Goal: Navigation & Orientation: Understand site structure

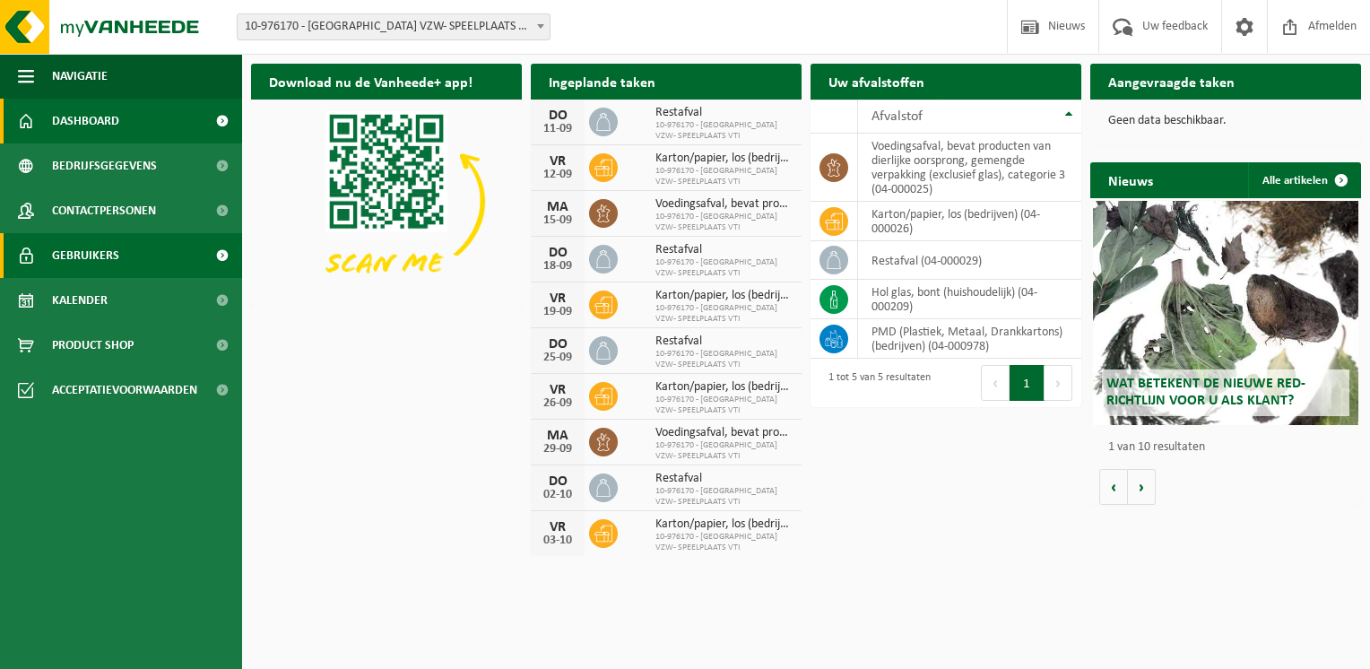
click at [136, 255] on link "Gebruikers" at bounding box center [121, 255] width 242 height 45
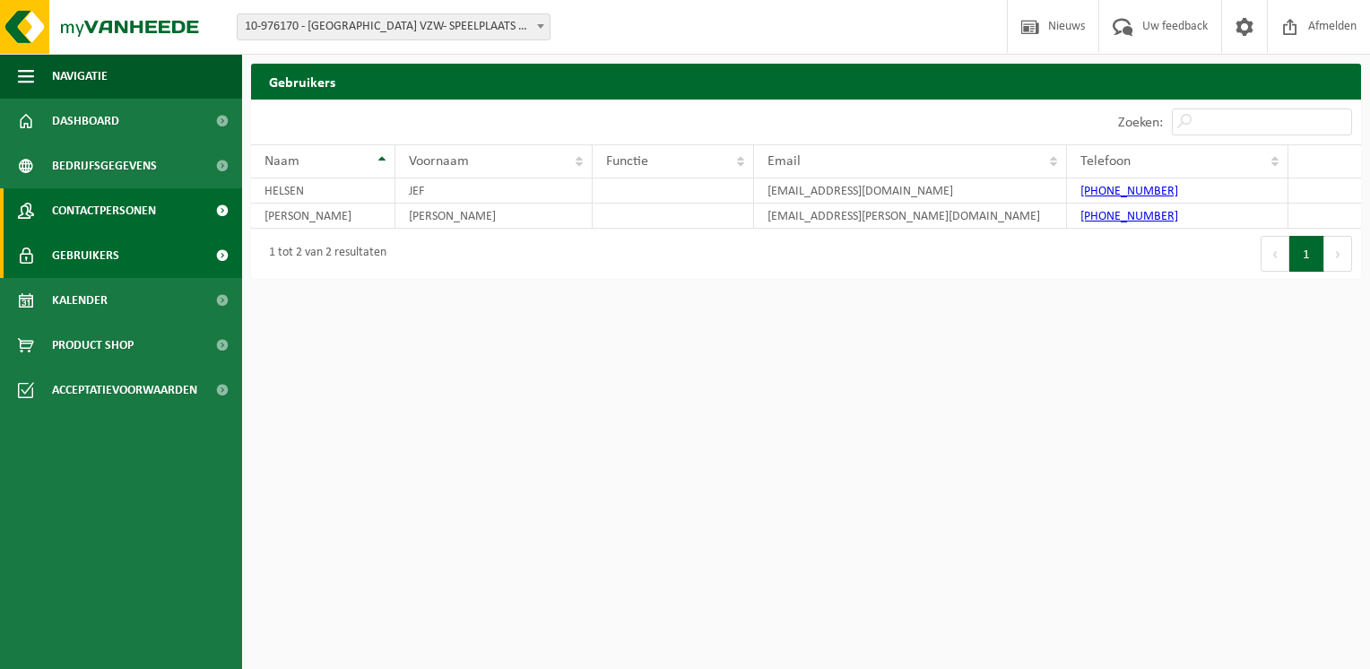
click at [143, 212] on span "Contactpersonen" at bounding box center [104, 210] width 104 height 45
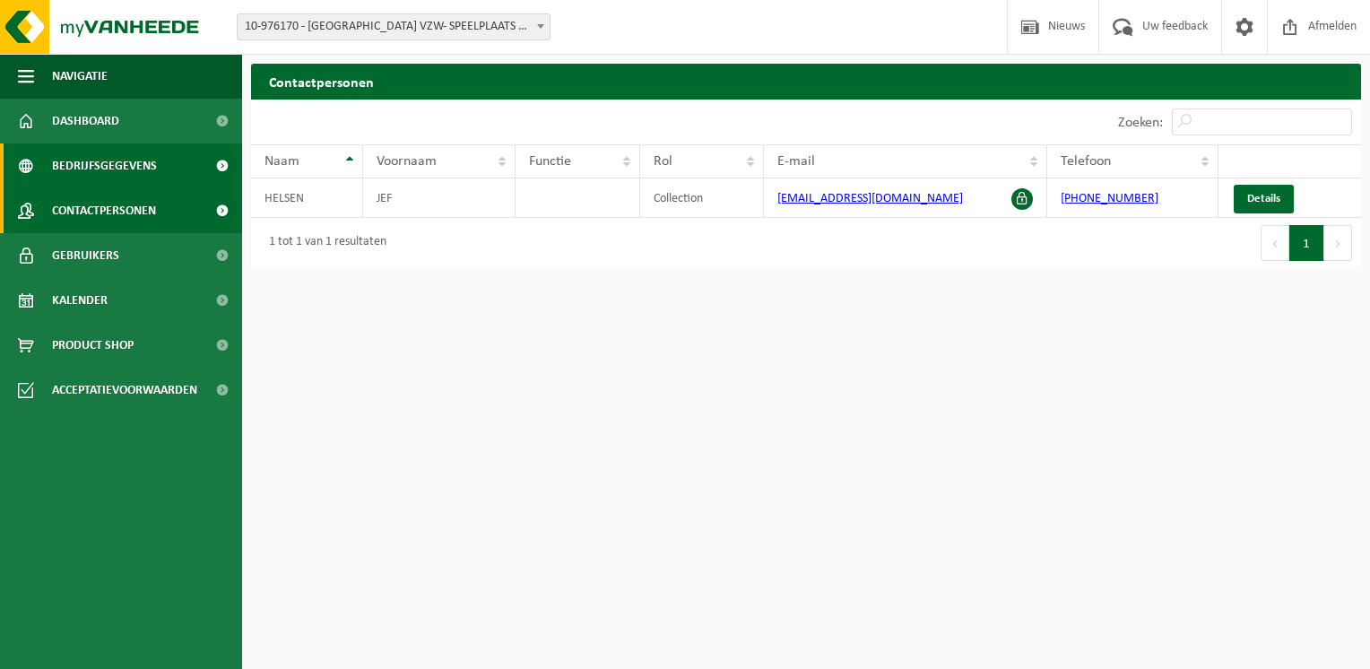
click at [152, 167] on span "Bedrijfsgegevens" at bounding box center [104, 165] width 105 height 45
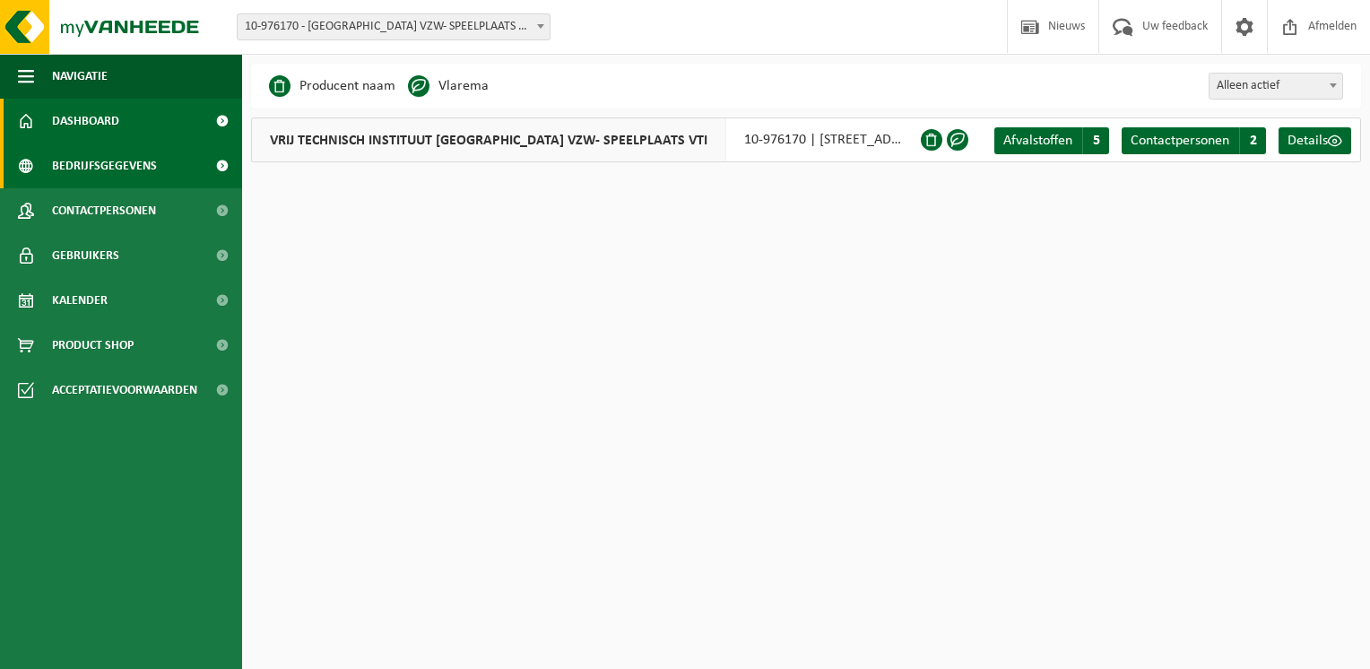
click at [135, 130] on link "Dashboard" at bounding box center [121, 121] width 242 height 45
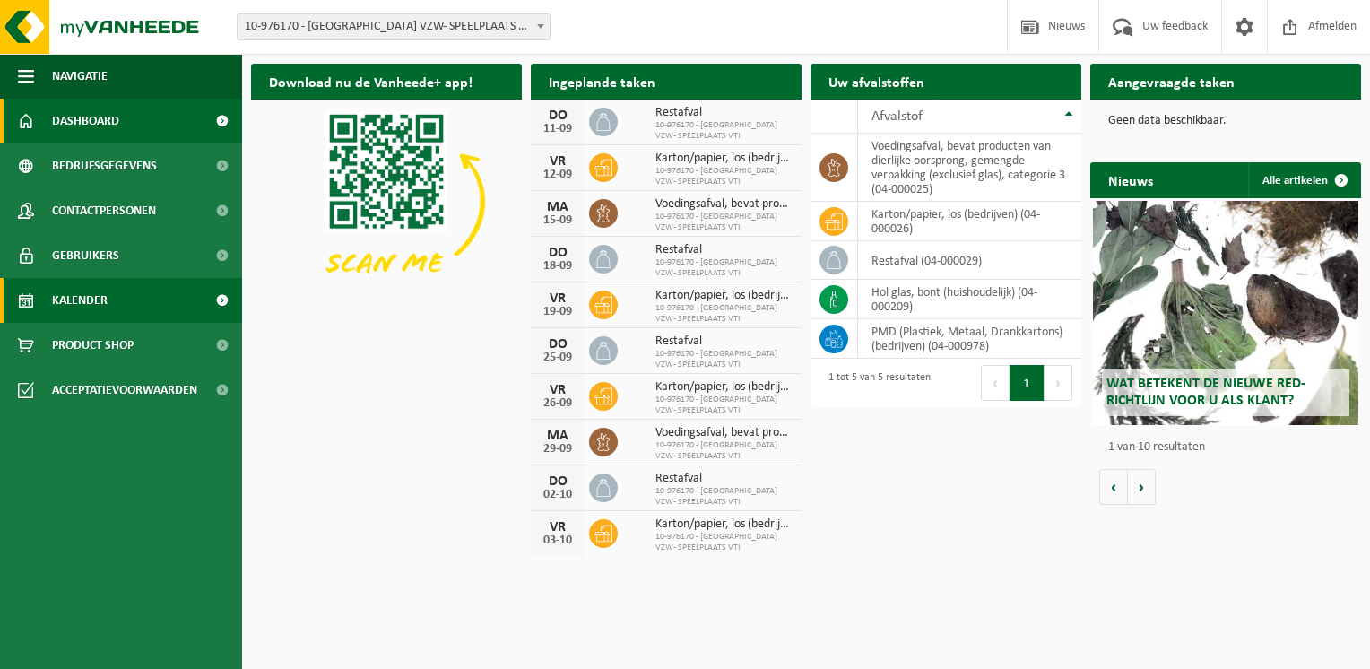
click at [122, 300] on link "Kalender" at bounding box center [121, 300] width 242 height 45
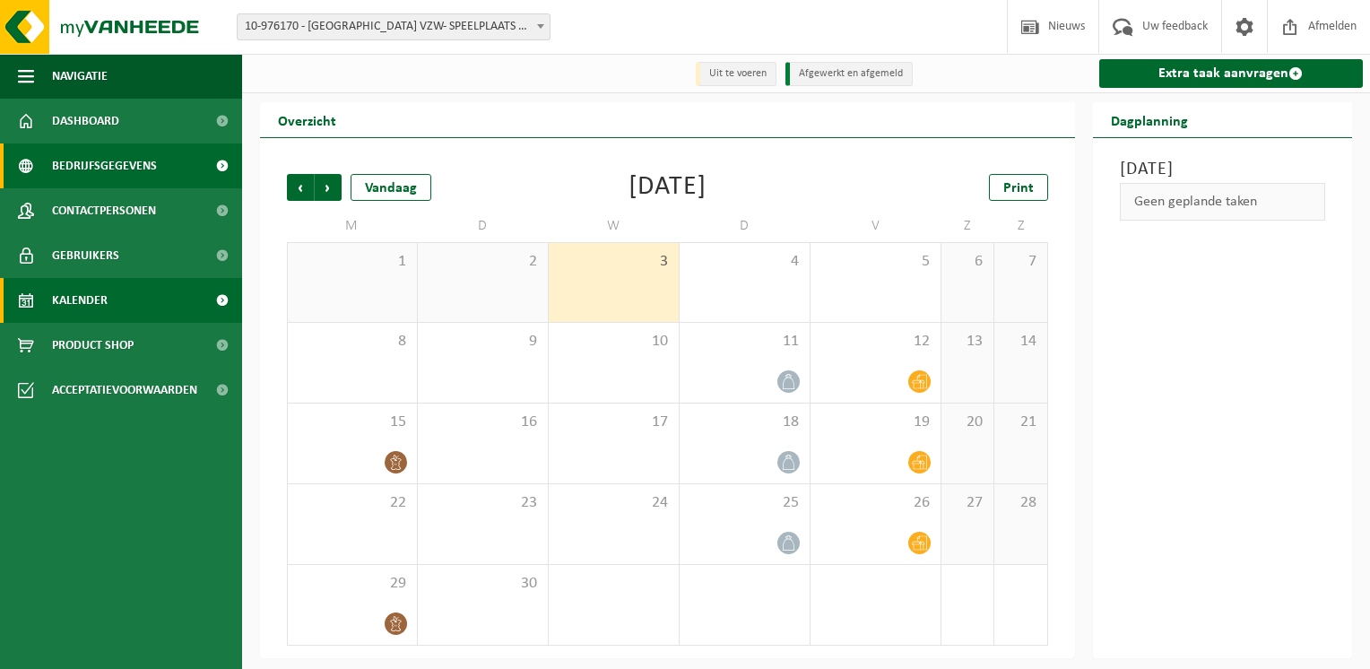
click at [106, 167] on span "Bedrijfsgegevens" at bounding box center [104, 165] width 105 height 45
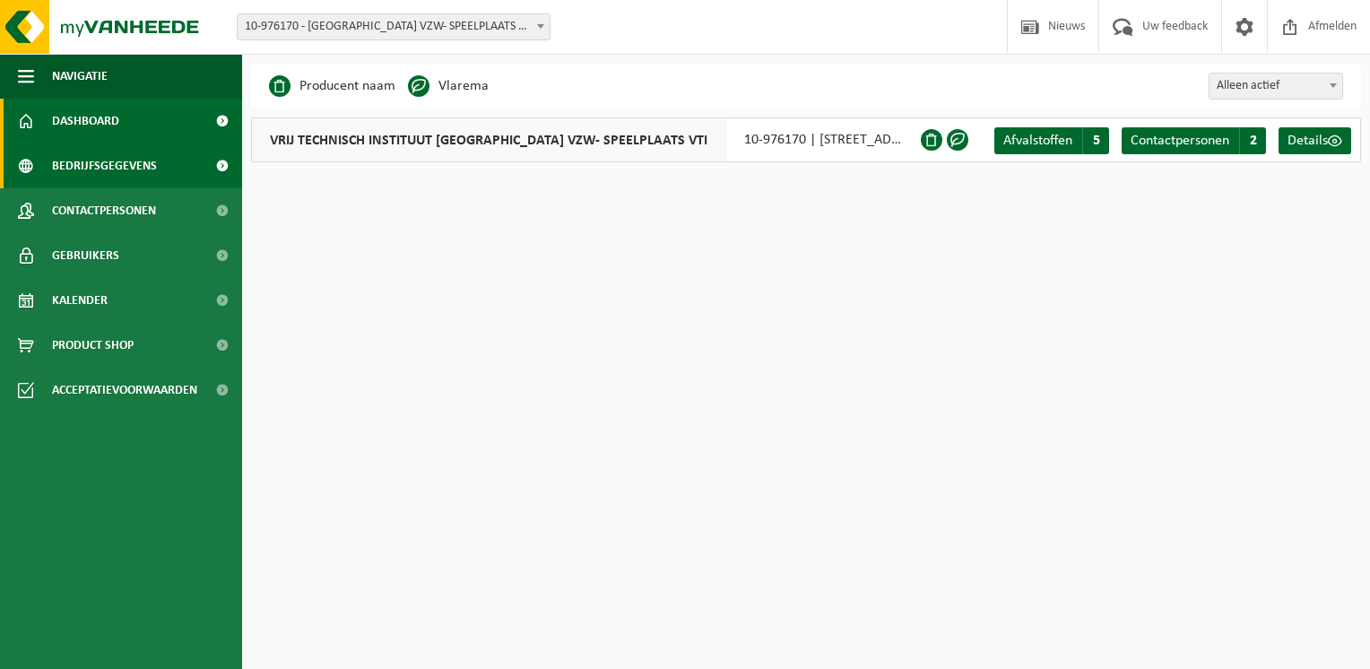
click at [108, 120] on span "Dashboard" at bounding box center [85, 121] width 67 height 45
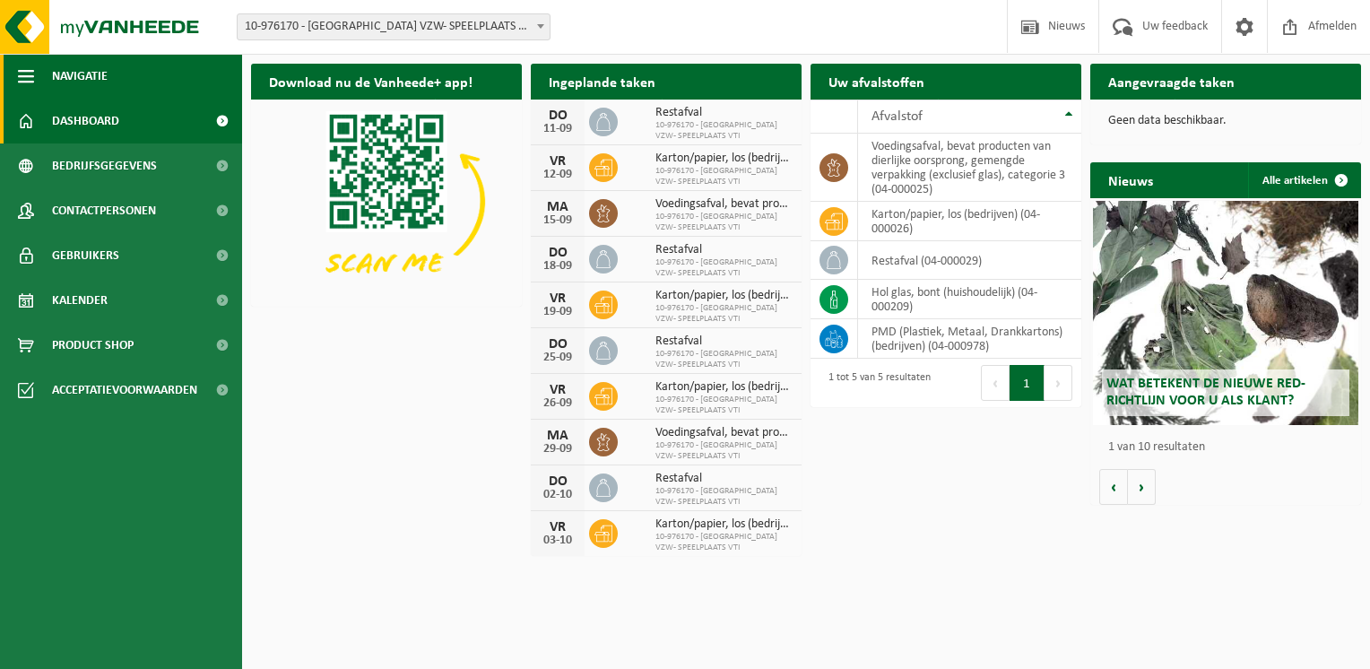
click at [36, 75] on button "Navigatie" at bounding box center [121, 76] width 242 height 45
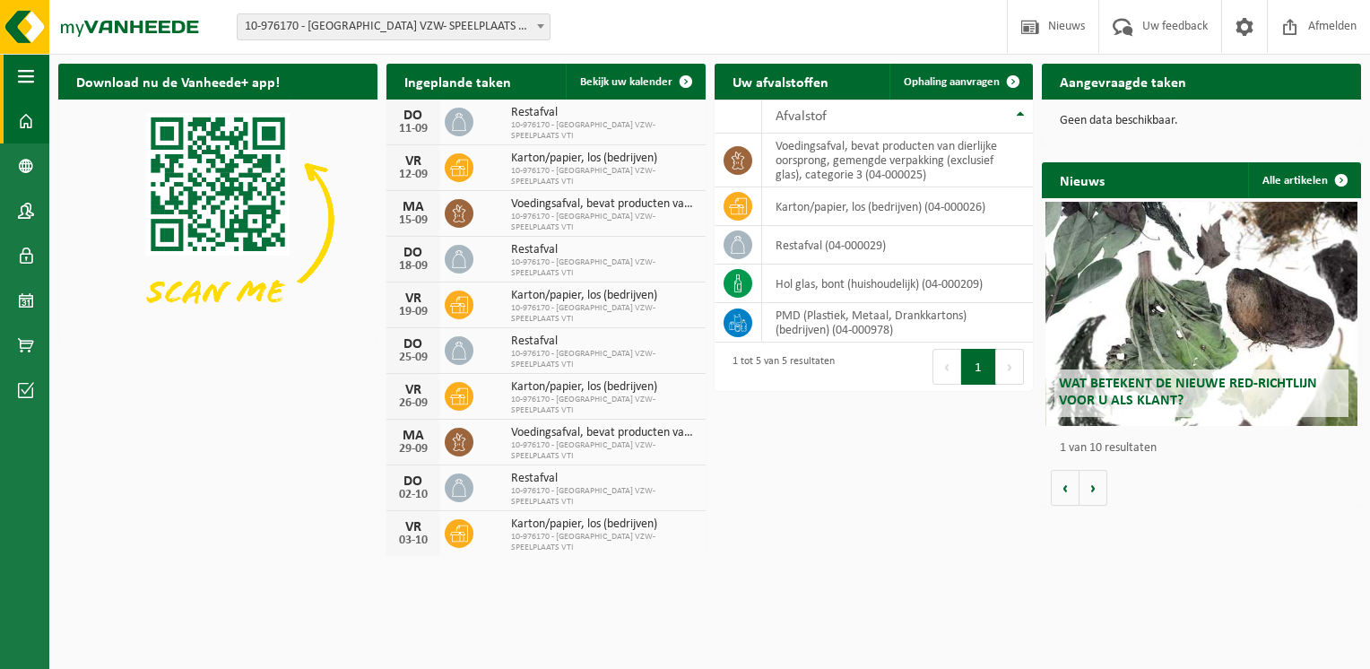
click at [32, 75] on span "button" at bounding box center [26, 76] width 16 height 45
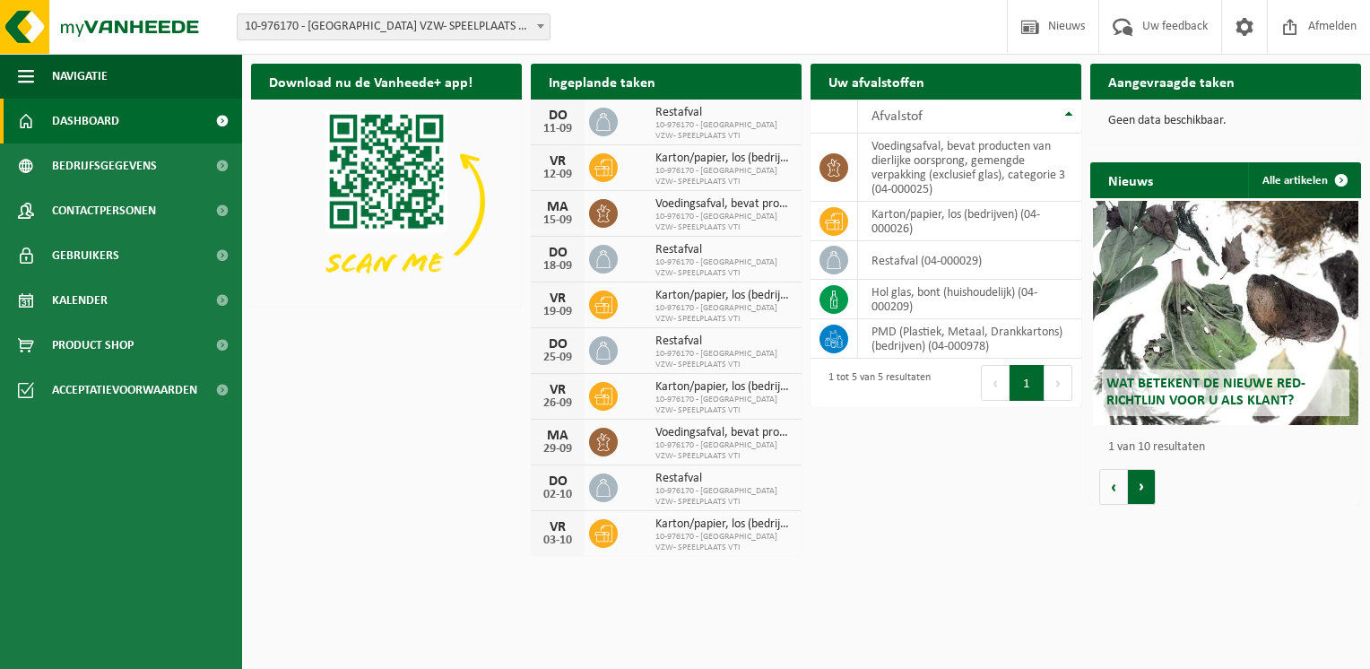
click at [1138, 487] on button "Volgende" at bounding box center [1142, 487] width 28 height 36
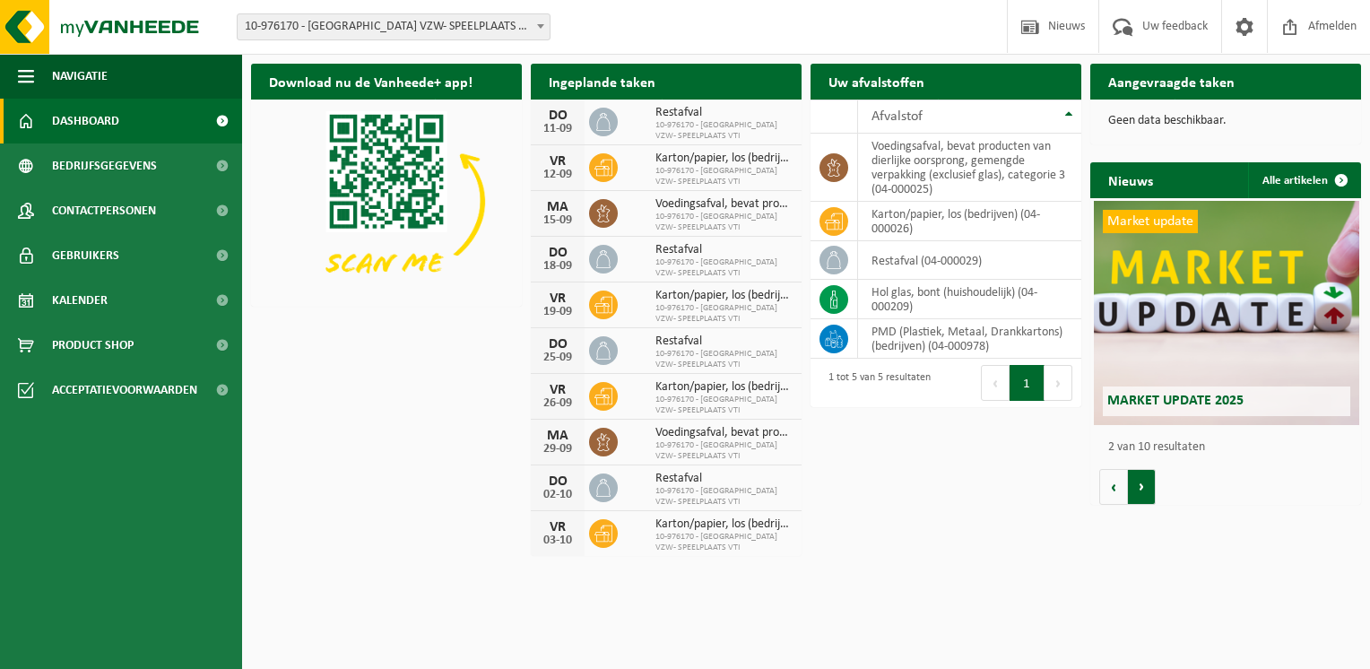
click at [1138, 487] on button "Volgende" at bounding box center [1142, 487] width 28 height 36
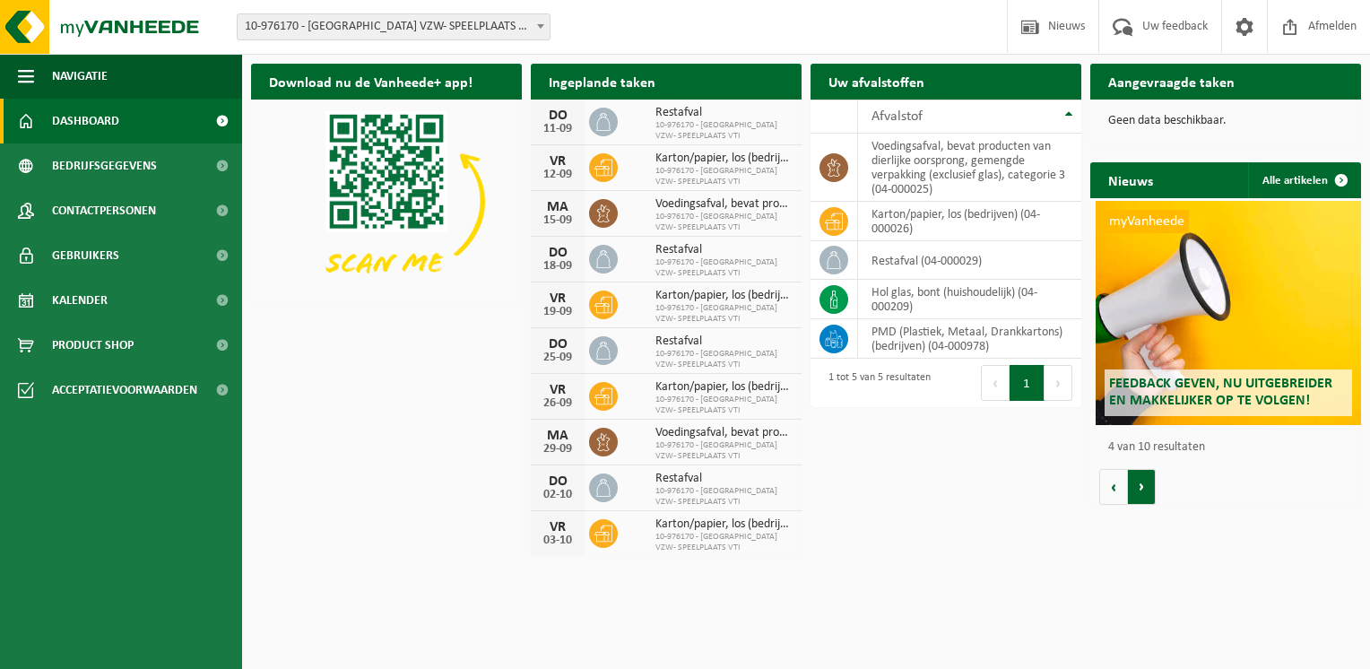
scroll to position [0, 811]
click at [1138, 487] on button "Volgende" at bounding box center [1142, 487] width 28 height 36
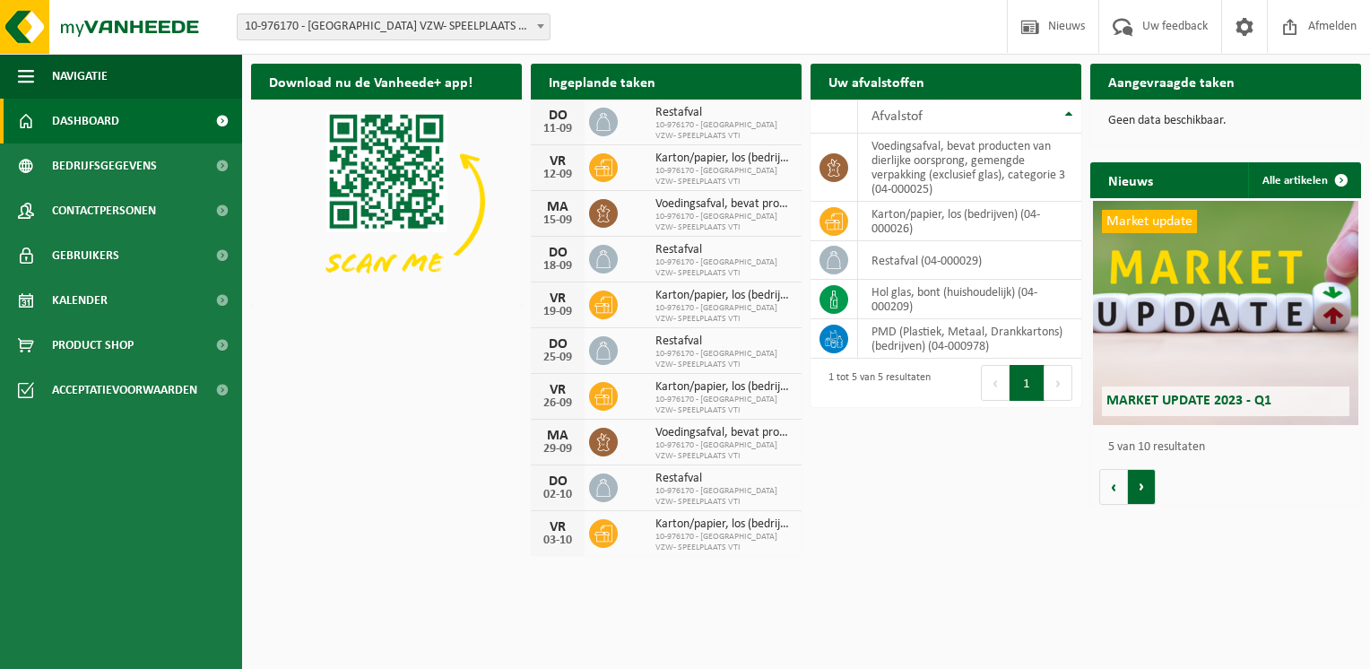
click at [1138, 487] on button "Volgende" at bounding box center [1142, 487] width 28 height 36
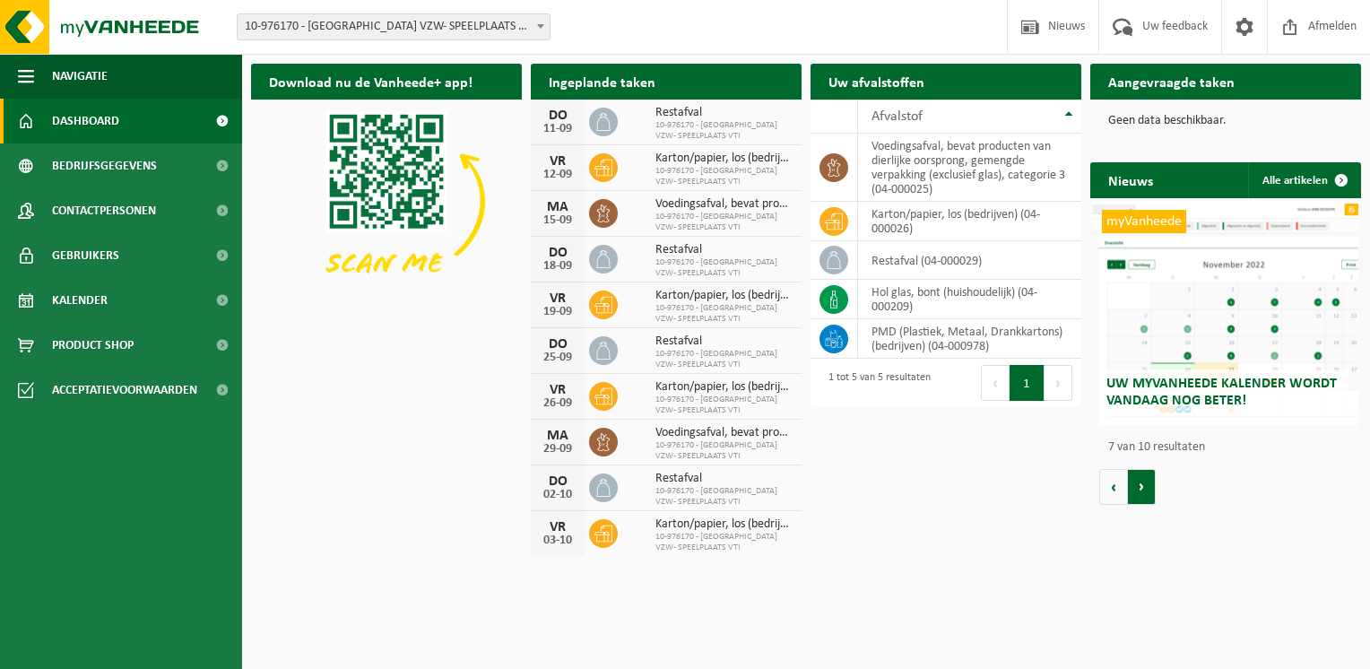
click at [1138, 487] on button "Volgende" at bounding box center [1142, 487] width 28 height 36
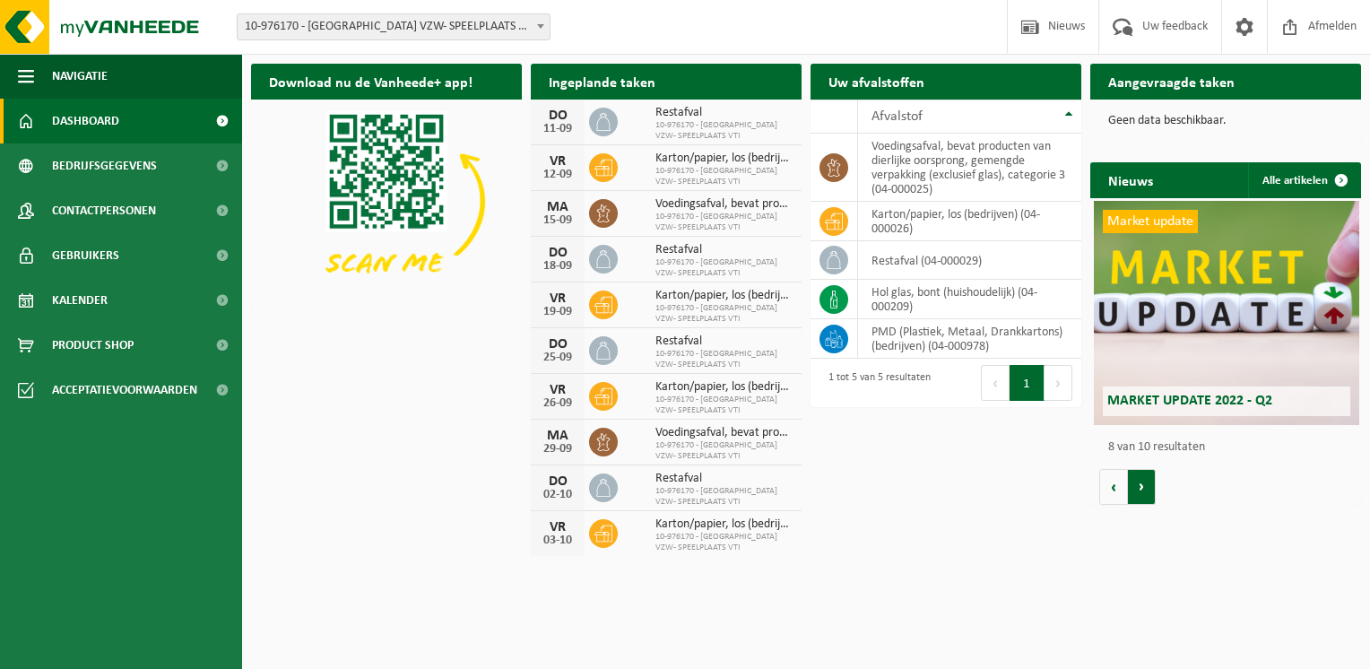
click at [1138, 487] on button "Volgende" at bounding box center [1142, 487] width 28 height 36
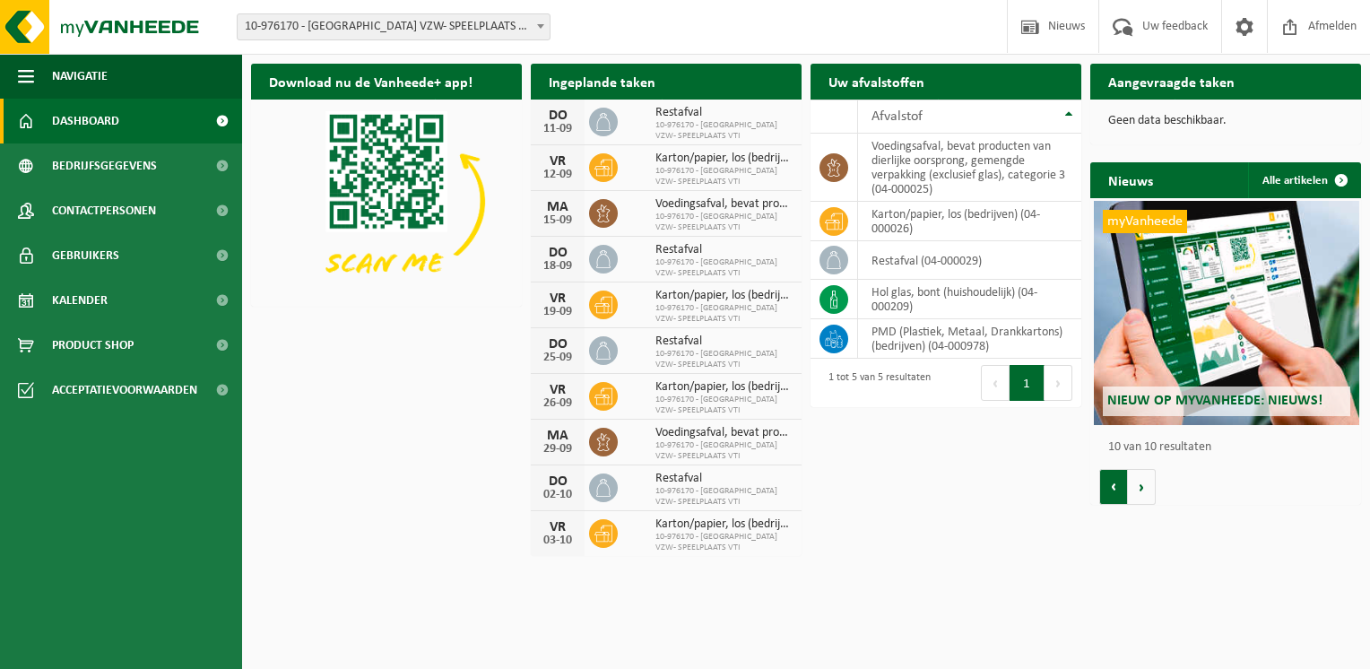
click at [1115, 484] on button "Vorige" at bounding box center [1113, 487] width 29 height 36
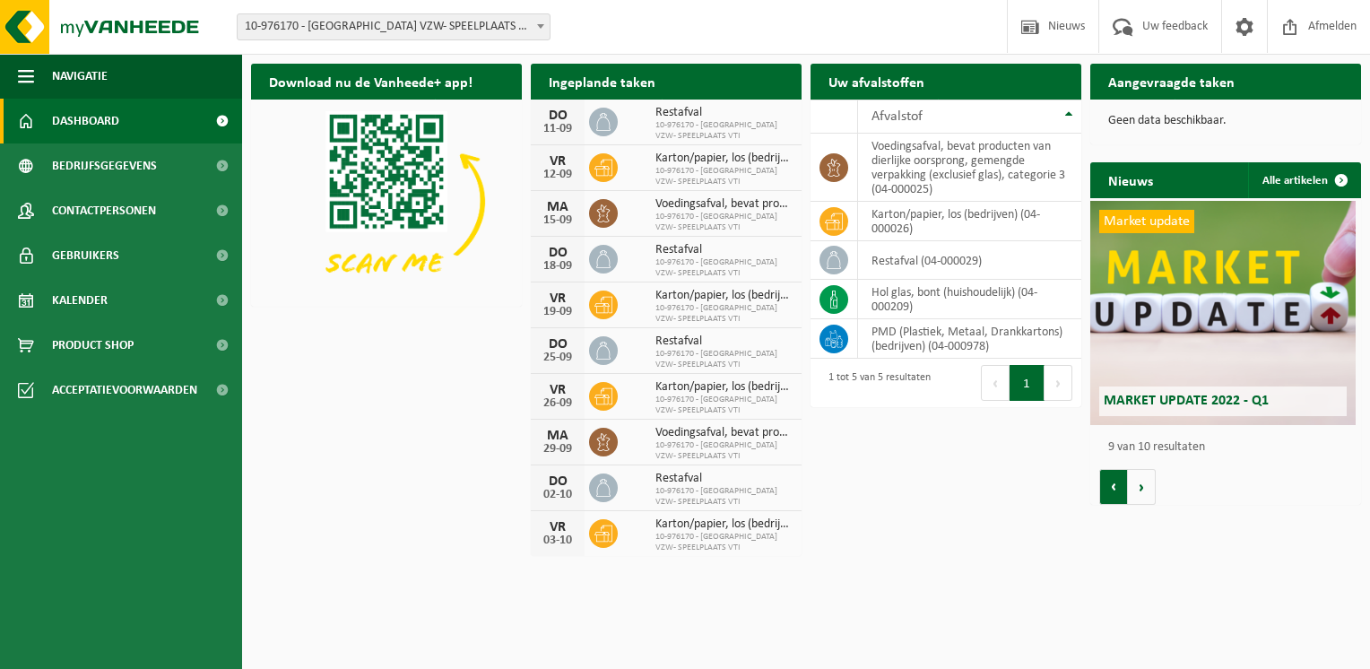
scroll to position [0, 2166]
